Goal: Browse casually: Explore the website without a specific task or goal

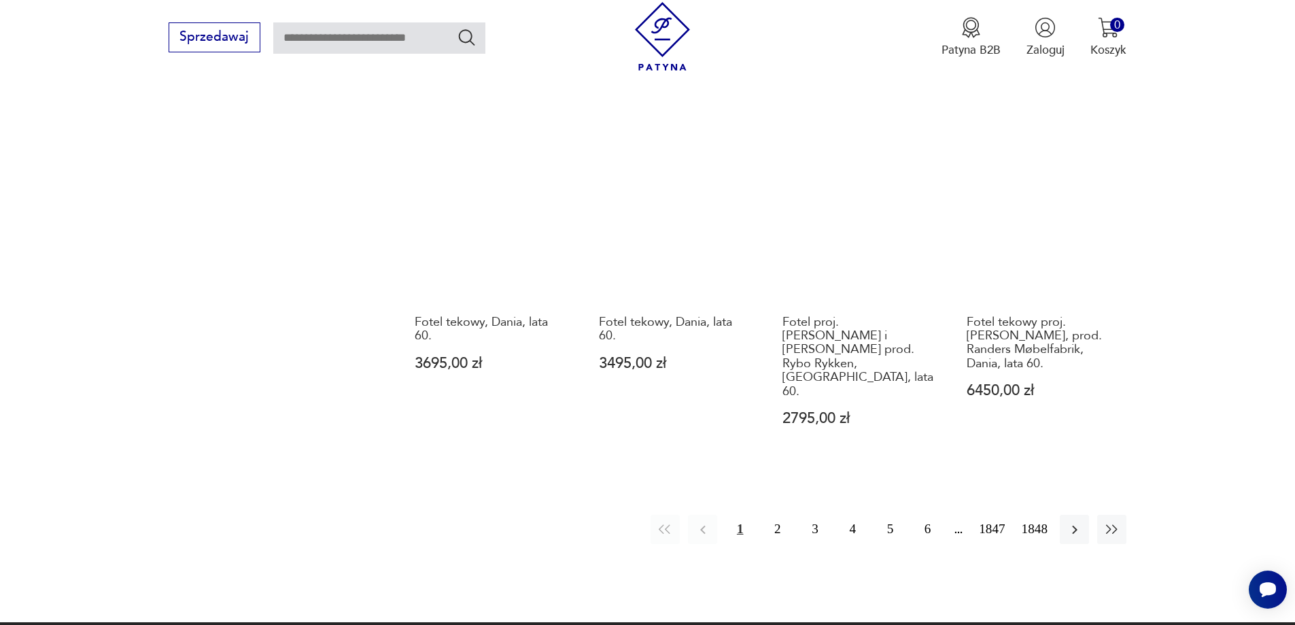
scroll to position [1317, 0]
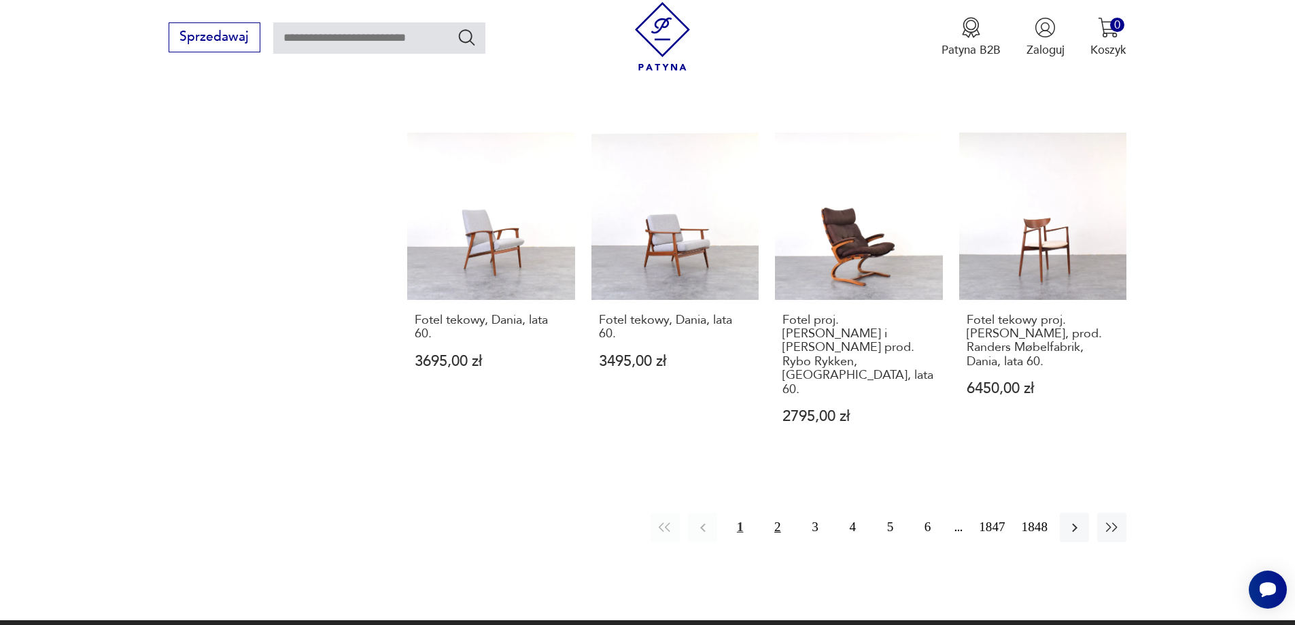
click at [780, 513] on button "2" at bounding box center [777, 527] width 29 height 29
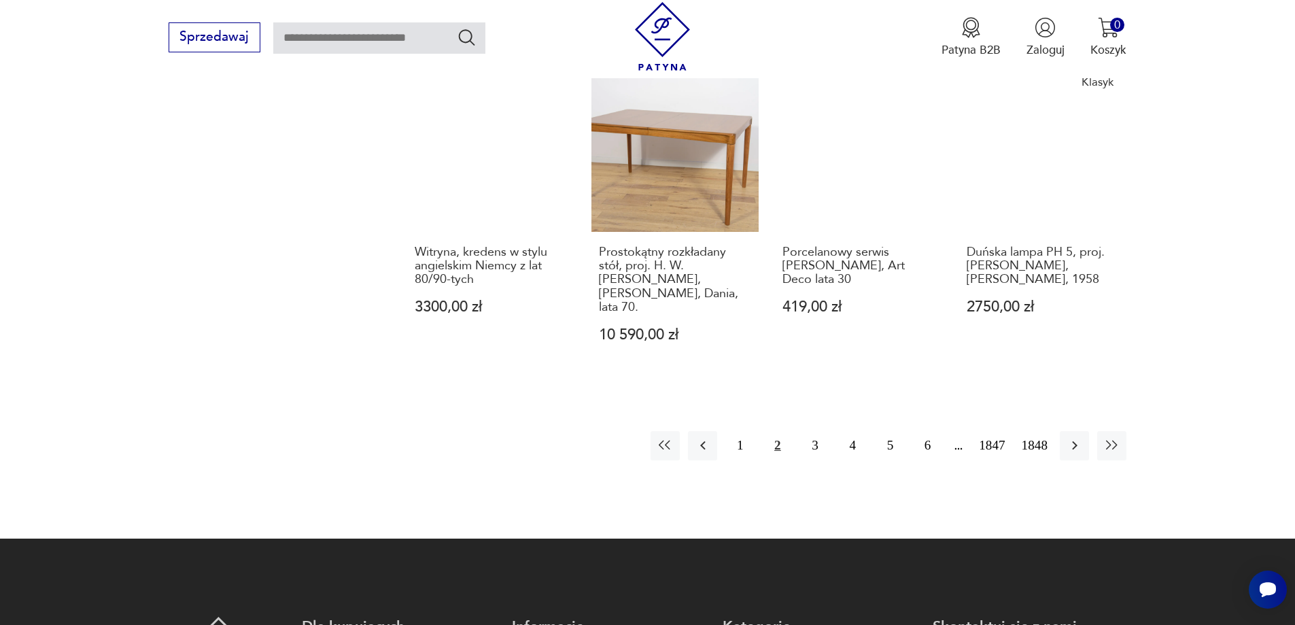
scroll to position [1386, 0]
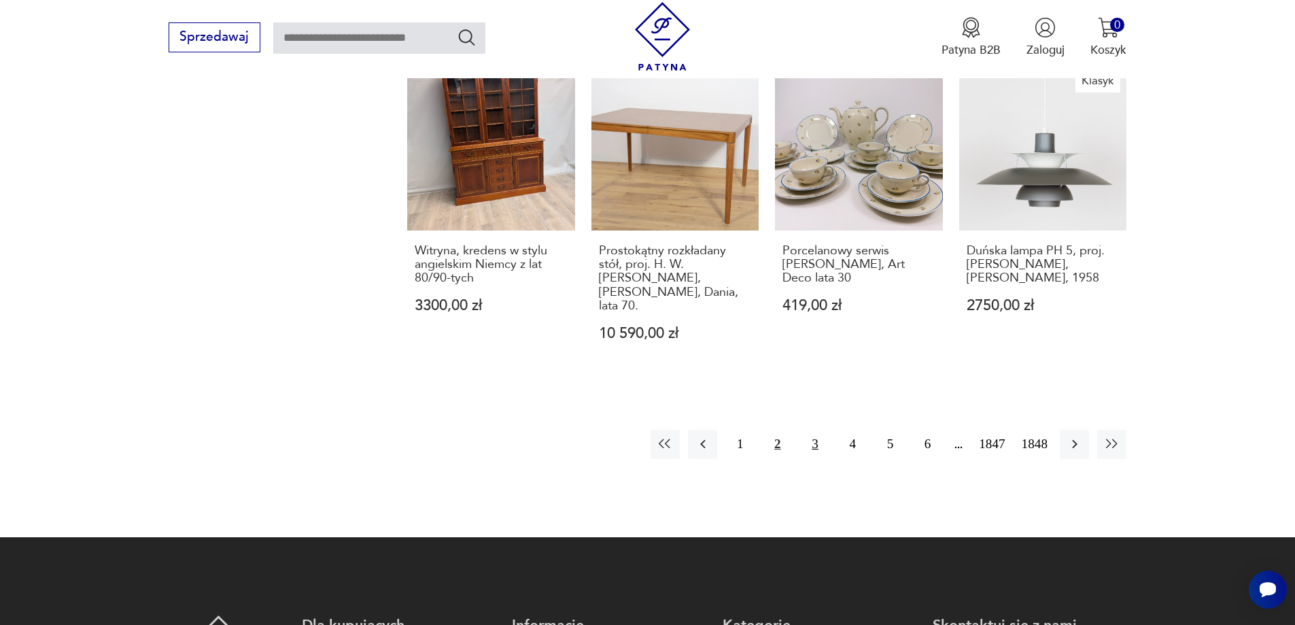
click at [812, 430] on button "3" at bounding box center [814, 444] width 29 height 29
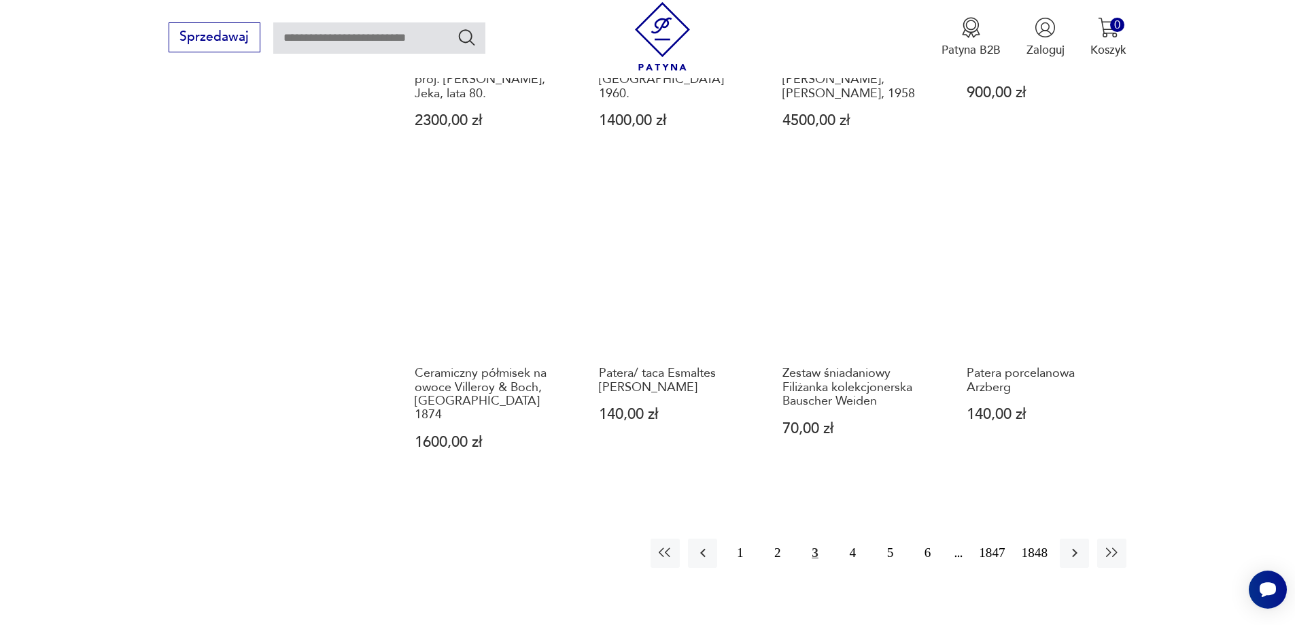
scroll to position [1250, 0]
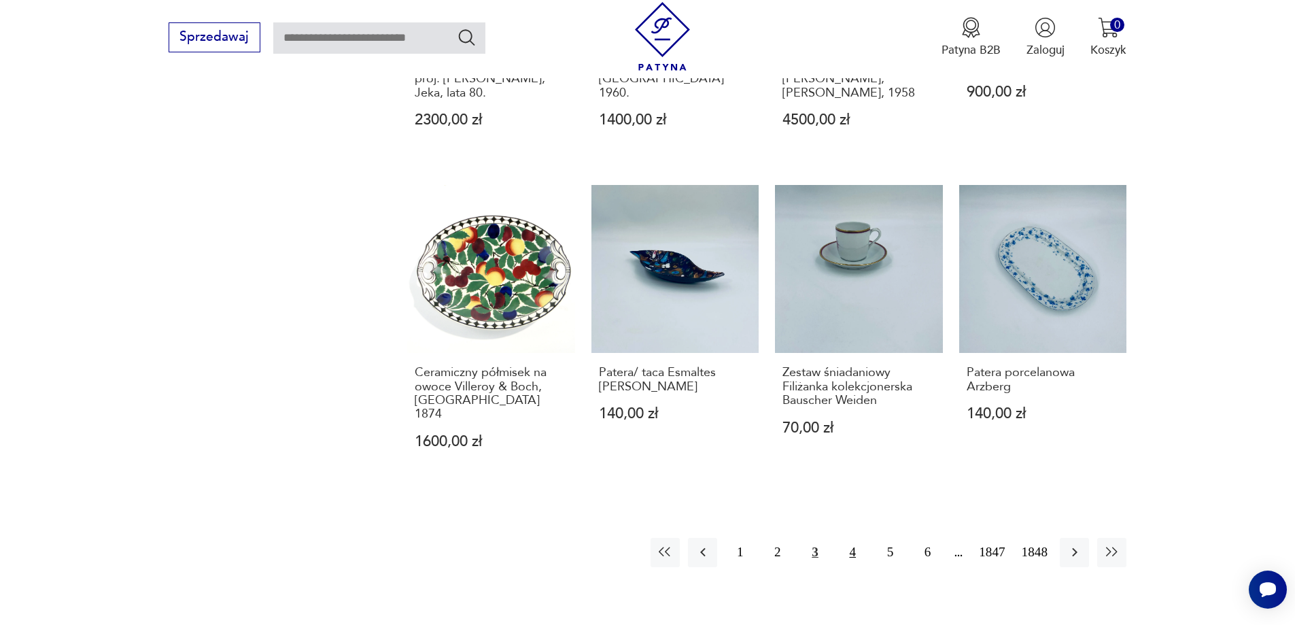
click at [853, 538] on button "4" at bounding box center [852, 552] width 29 height 29
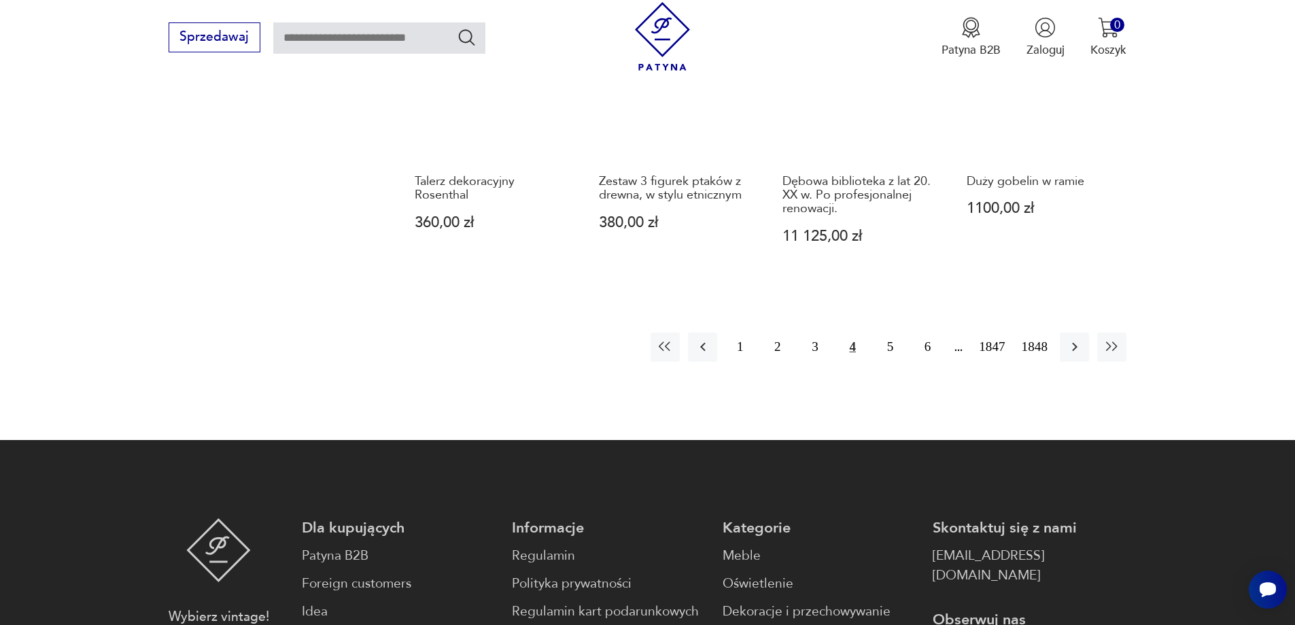
scroll to position [1182, 0]
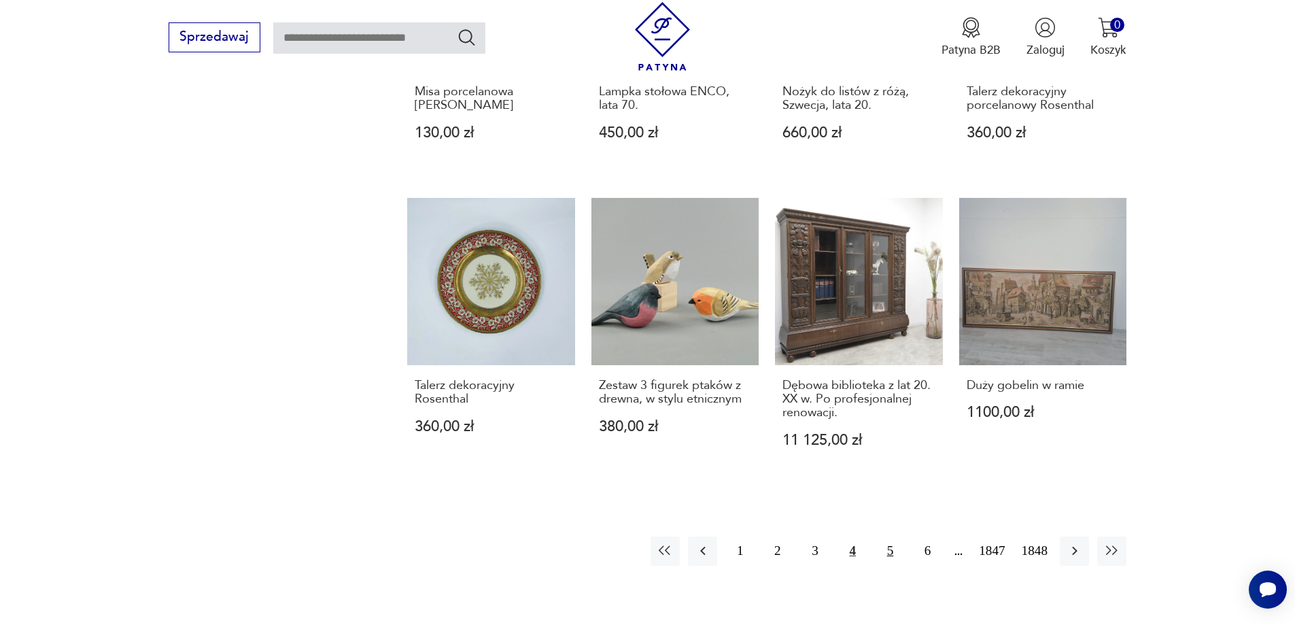
click at [889, 547] on button "5" at bounding box center [890, 550] width 29 height 29
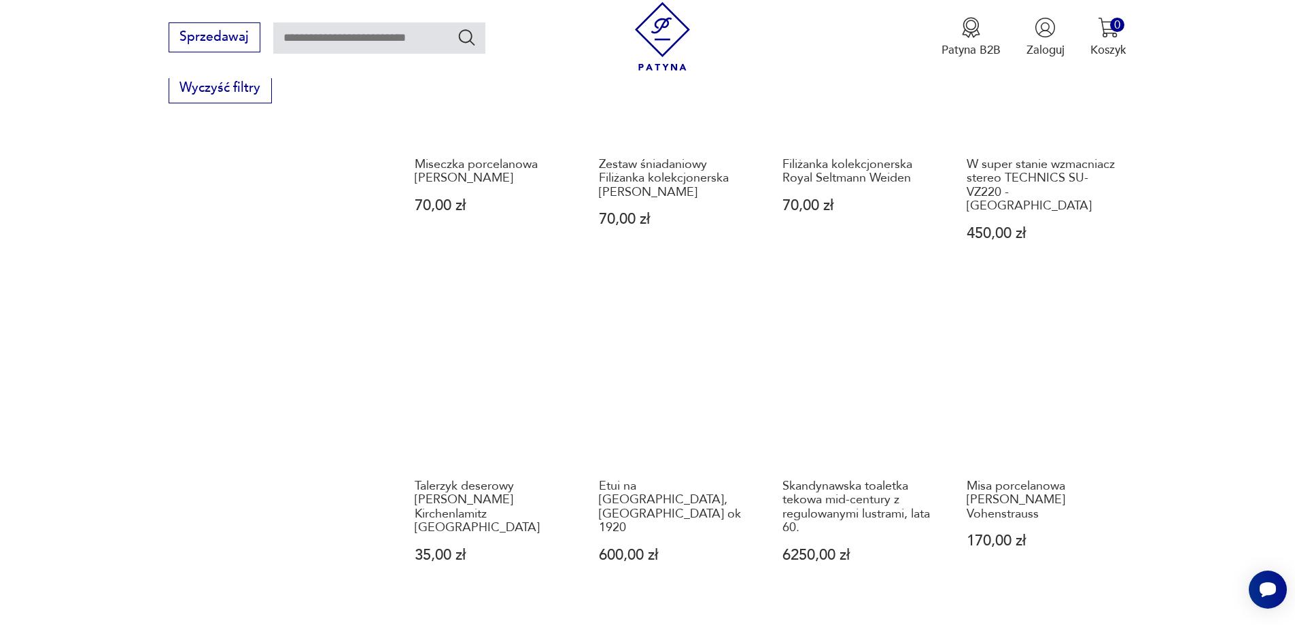
scroll to position [1046, 0]
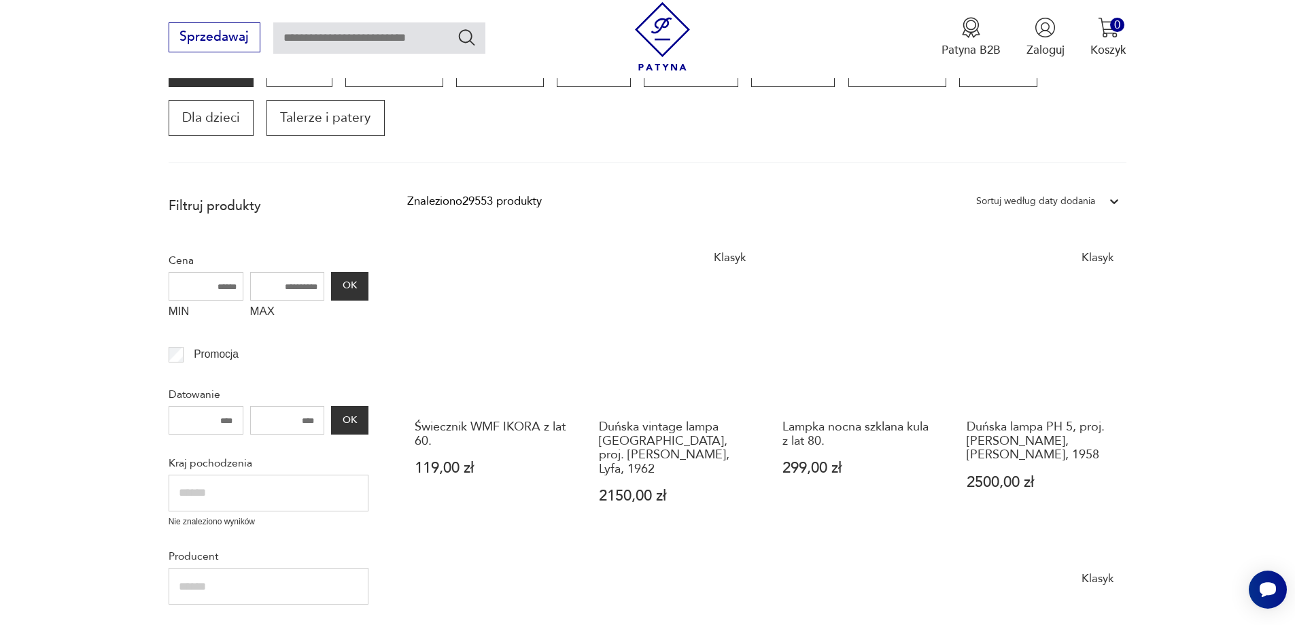
scroll to position [230, 0]
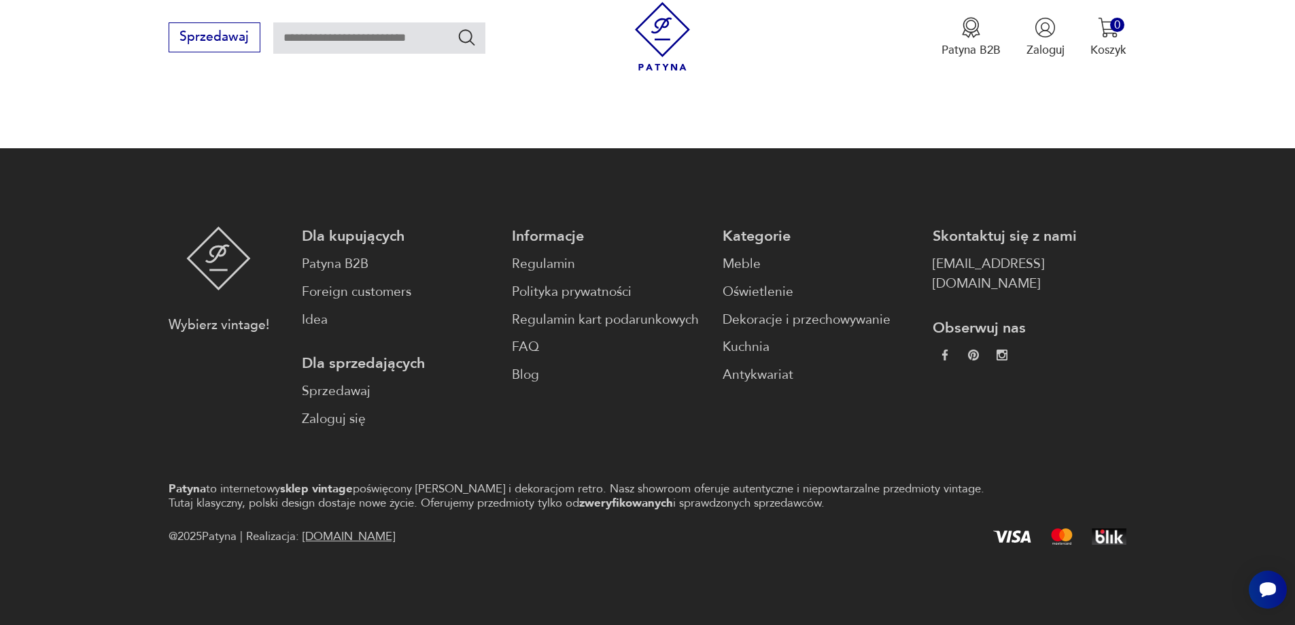
scroll to position [1386, 0]
